Goal: Transaction & Acquisition: Purchase product/service

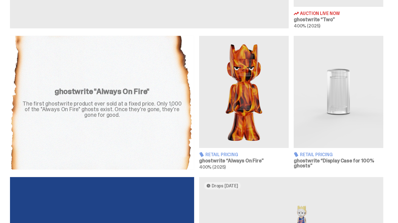
scroll to position [337, 0]
click at [155, 118] on div "The first ghostwrite product ever sold at a fixed price. Only 1,000 of the "Alw…" at bounding box center [101, 109] width 169 height 17
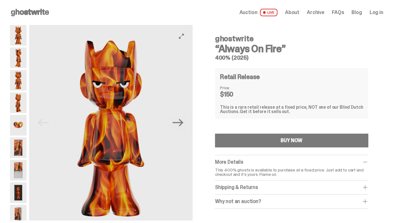
click at [177, 130] on button "Next" at bounding box center [178, 123] width 14 height 14
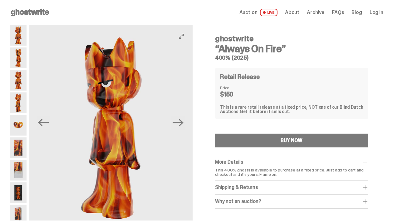
click at [178, 128] on icon "Next" at bounding box center [178, 122] width 11 height 11
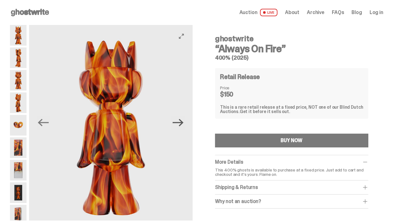
click at [177, 128] on icon "Next" at bounding box center [178, 122] width 11 height 11
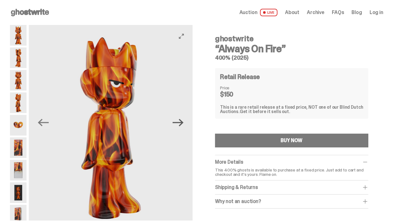
click at [181, 128] on icon "Next" at bounding box center [178, 122] width 11 height 11
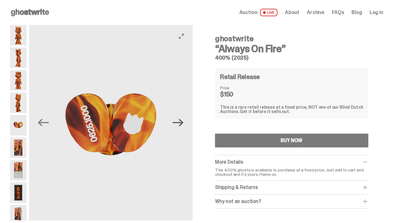
click at [176, 128] on icon "Next" at bounding box center [178, 122] width 11 height 11
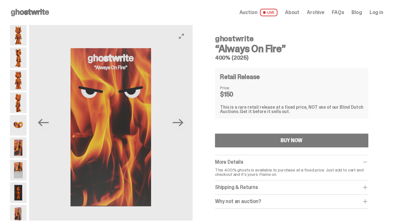
click at [50, 130] on button "Previous" at bounding box center [44, 123] width 14 height 14
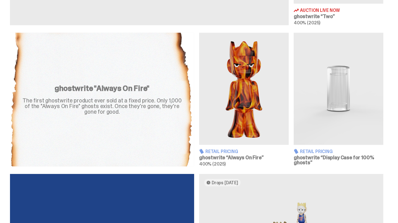
scroll to position [340, 0]
click at [245, 110] on img at bounding box center [244, 89] width 90 height 112
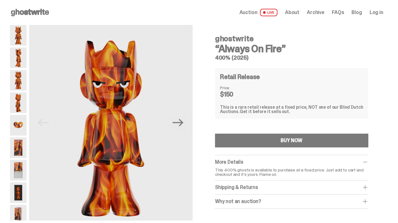
click at [27, 154] on img at bounding box center [18, 147] width 17 height 21
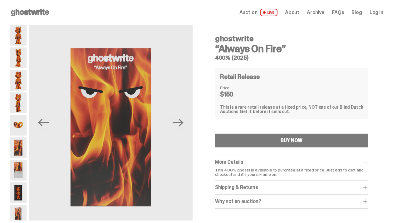
click at [25, 175] on img at bounding box center [18, 170] width 17 height 21
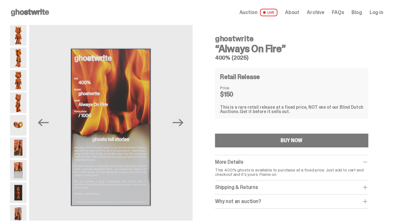
click at [25, 198] on img at bounding box center [18, 192] width 17 height 21
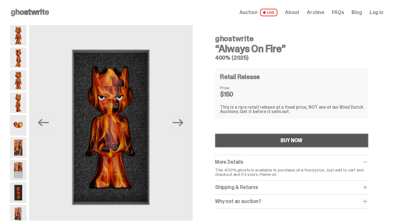
click at [281, 143] on div "BUY NOW" at bounding box center [292, 140] width 22 height 5
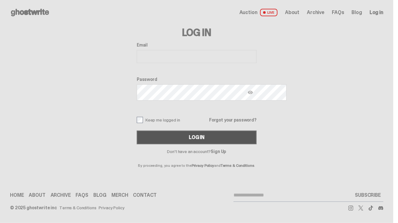
type input "**********"
click at [191, 140] on div "Log In" at bounding box center [197, 137] width 16 height 5
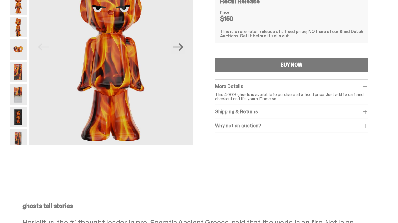
scroll to position [76, 0]
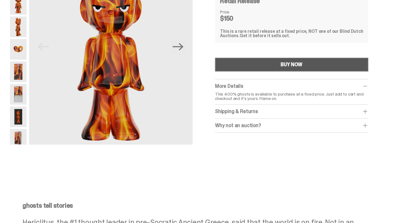
click at [292, 67] on div "BUY NOW" at bounding box center [292, 64] width 22 height 5
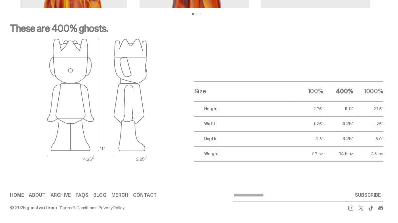
scroll to position [1078, 0]
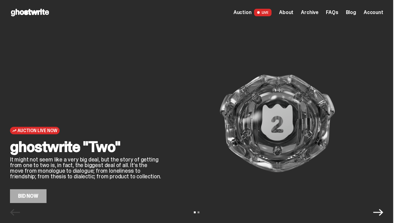
click at [132, 58] on div "Auction Live Now ghostwrite "Two" It might not seem like a very big deal, but t…" at bounding box center [85, 123] width 151 height 159
click at [274, 138] on img at bounding box center [277, 123] width 212 height 159
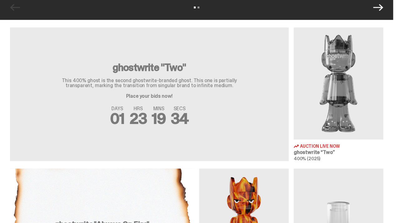
scroll to position [206, 0]
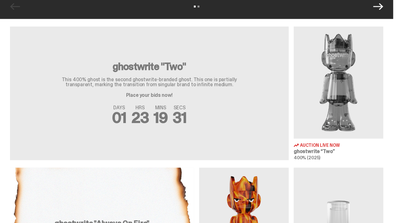
click at [335, 100] on img at bounding box center [339, 83] width 90 height 112
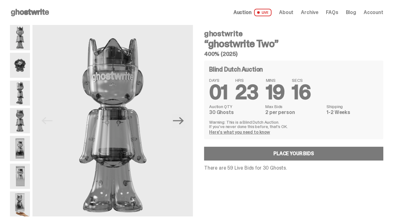
click at [24, 158] on img at bounding box center [20, 148] width 20 height 25
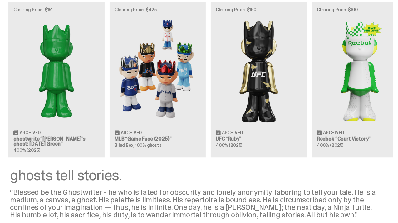
scroll to position [698, 0]
click at [161, 124] on img at bounding box center [158, 71] width 86 height 108
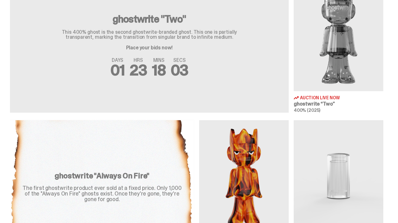
scroll to position [254, 0]
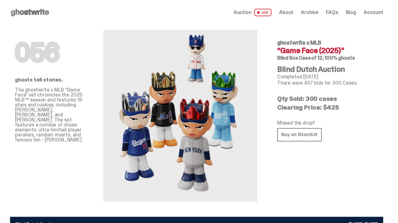
click at [233, 15] on span "Auction" at bounding box center [242, 12] width 18 height 5
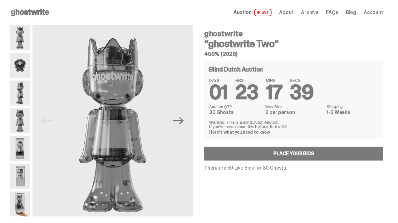
scroll to position [1, 0]
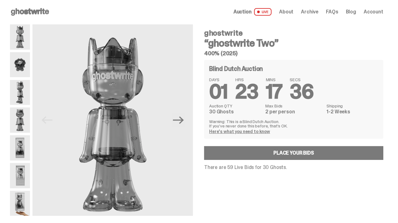
click at [42, 17] on icon at bounding box center [30, 12] width 40 height 10
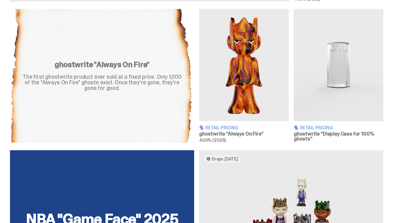
scroll to position [378, 0]
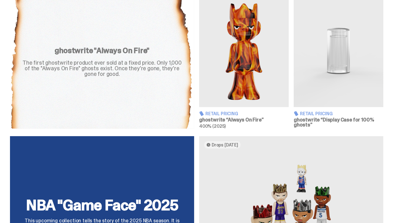
click at [260, 113] on article "Retail Pricing ghostwrite “Always On Fire” 400% (2025)" at bounding box center [244, 62] width 90 height 134
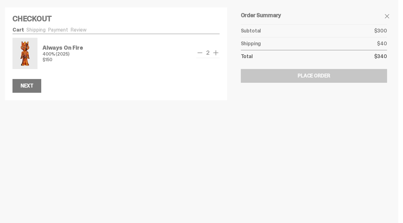
click at [196, 56] on span "remove one" at bounding box center [199, 52] width 7 height 7
click at [36, 93] on button "Next" at bounding box center [26, 86] width 29 height 14
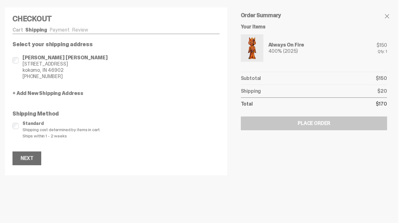
click at [33, 161] on div "Next" at bounding box center [27, 158] width 12 height 5
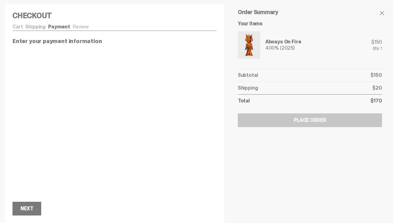
scroll to position [22, 0]
click at [33, 206] on div "Next" at bounding box center [27, 208] width 12 height 5
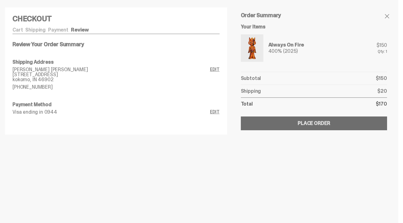
click at [322, 126] on div "Place Order" at bounding box center [313, 123] width 32 height 5
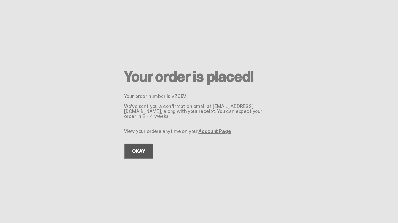
click at [125, 159] on link "OKAY" at bounding box center [138, 151] width 29 height 15
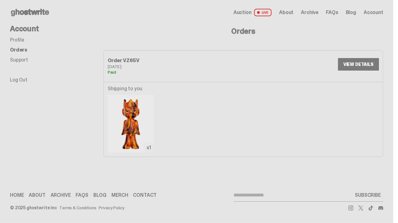
click at [351, 71] on link "VIEW DETAILS" at bounding box center [358, 64] width 41 height 12
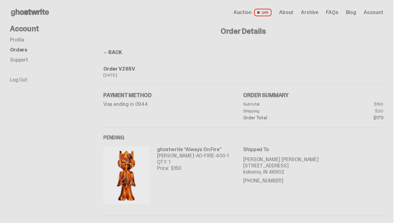
click at [254, 16] on span "LIVE" at bounding box center [263, 12] width 18 height 7
